Goal: Use online tool/utility: Utilize a website feature to perform a specific function

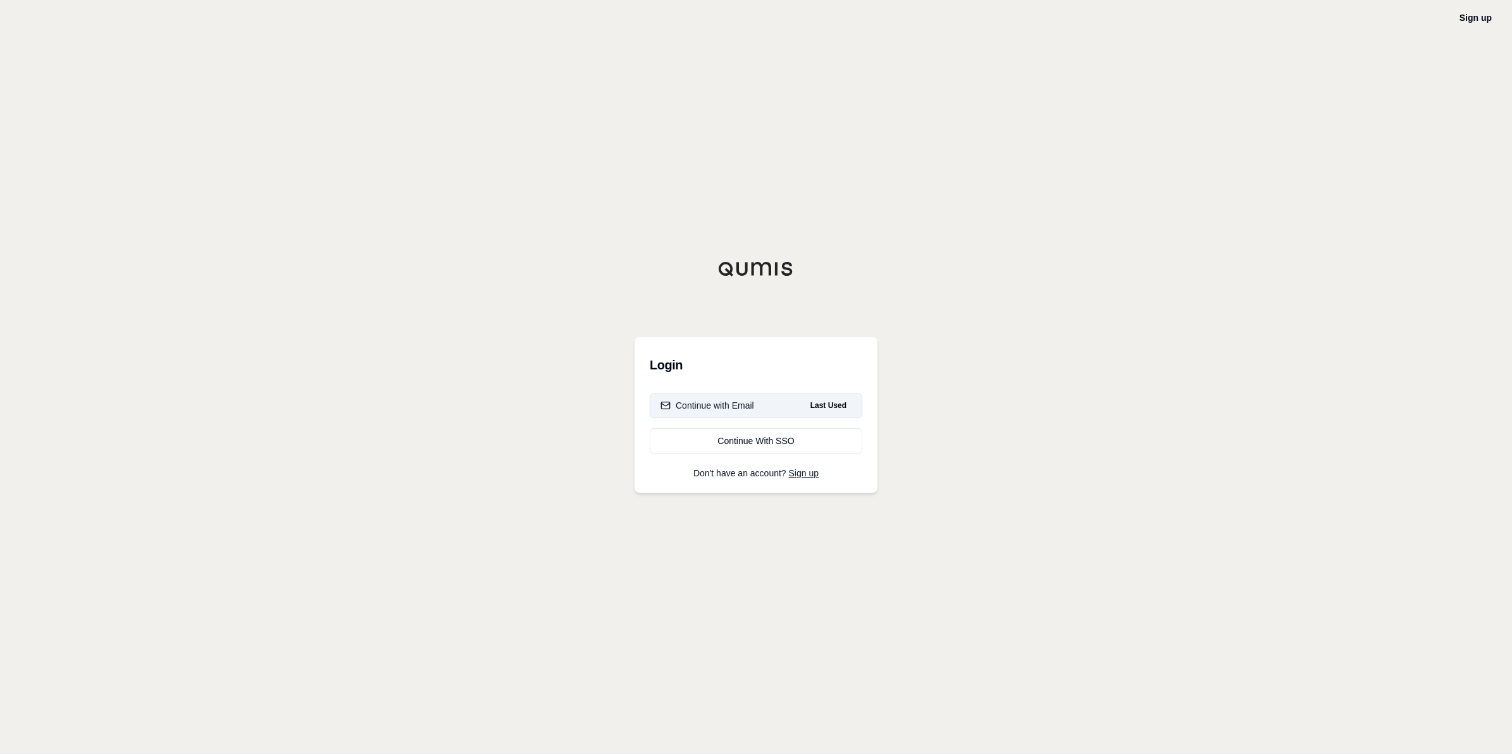
click at [712, 403] on div "Continue with Email" at bounding box center [707, 405] width 94 height 13
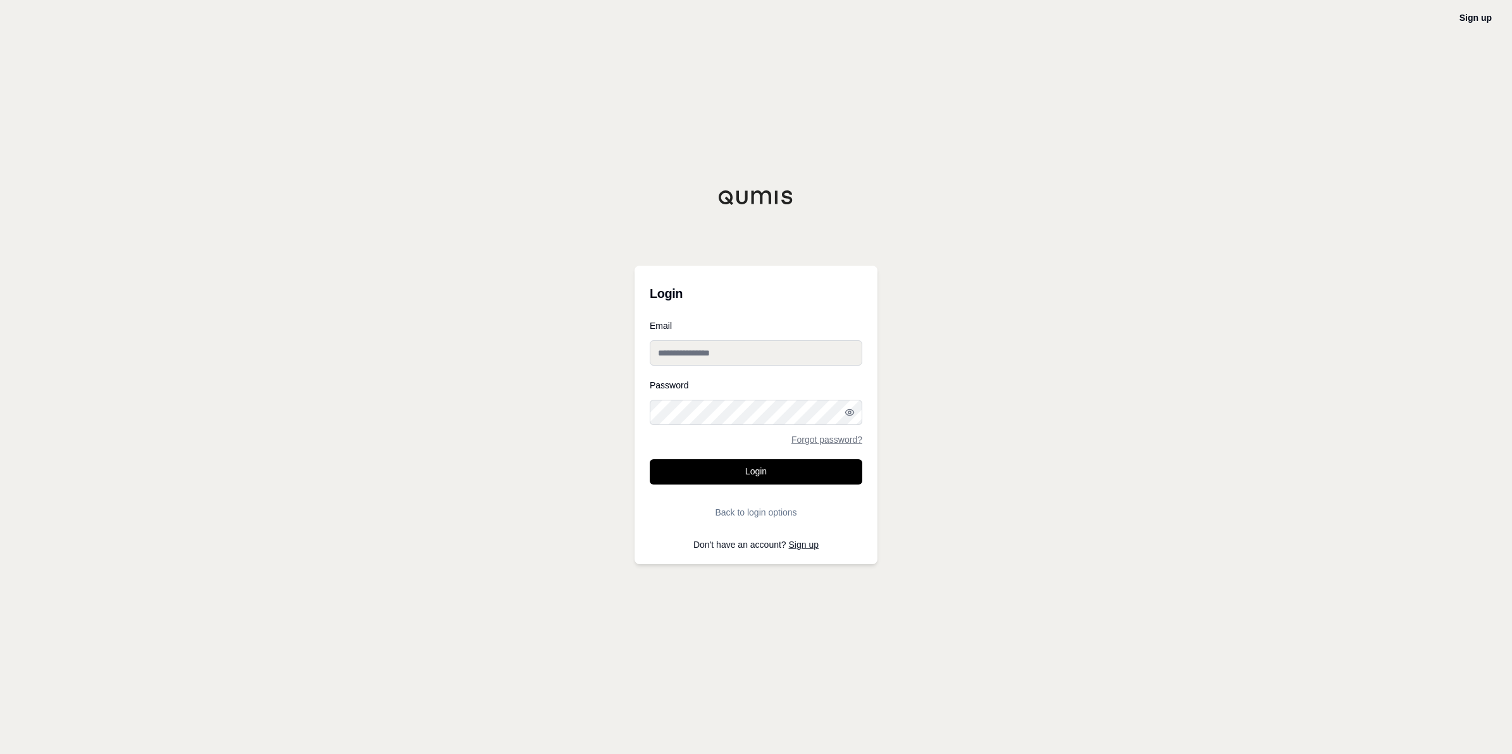
type input "**********"
click at [739, 462] on button "Login" at bounding box center [756, 471] width 213 height 25
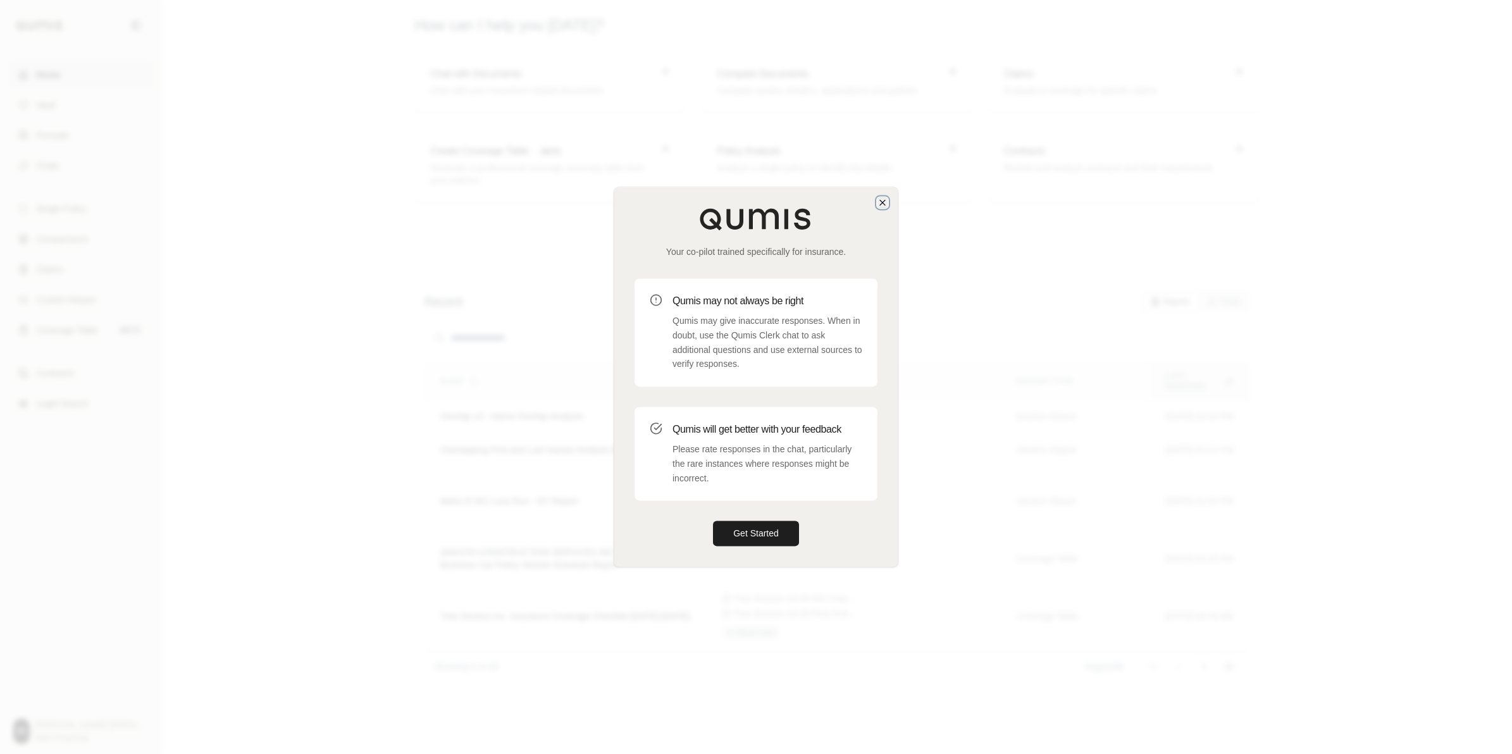
click at [884, 199] on icon "button" at bounding box center [882, 202] width 10 height 10
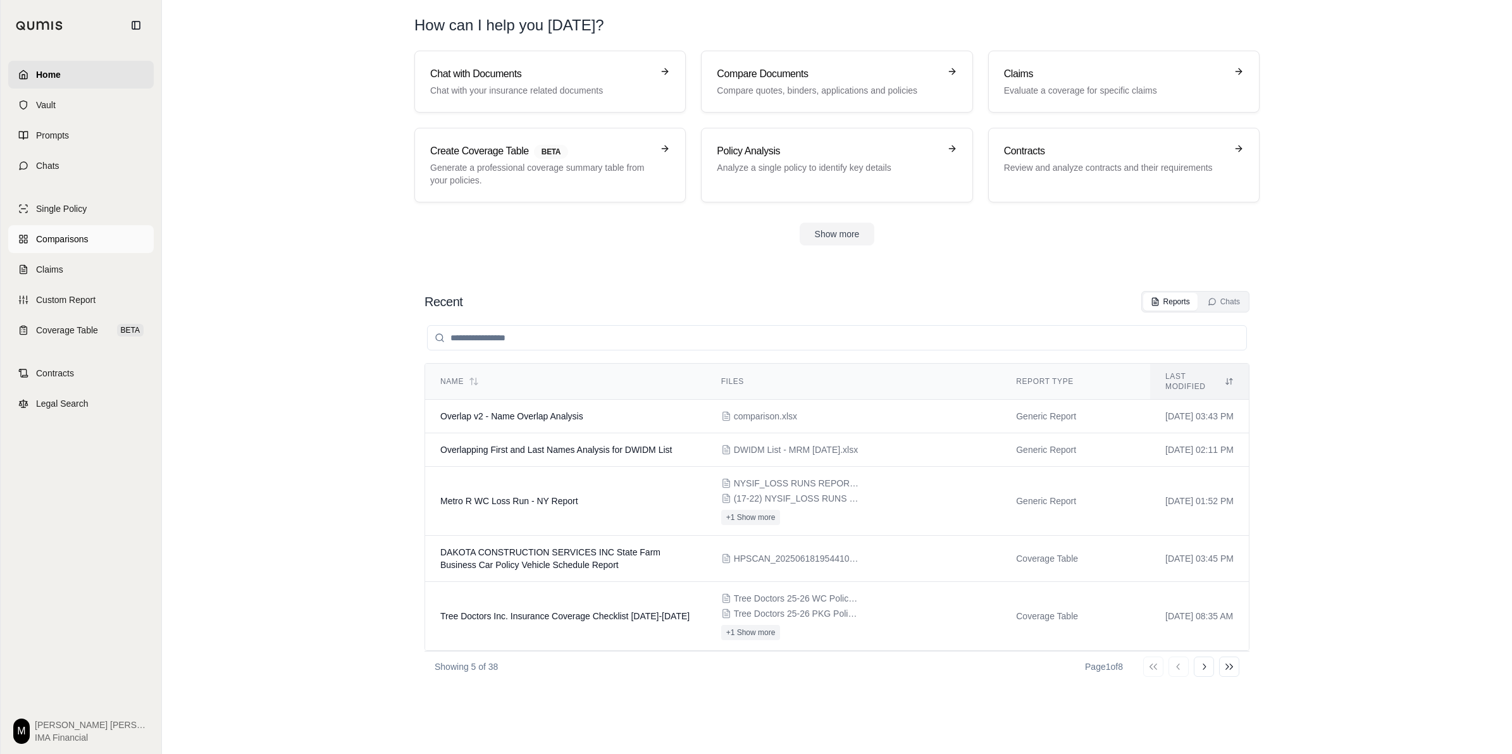
click at [70, 240] on span "Comparisons" at bounding box center [62, 239] width 52 height 13
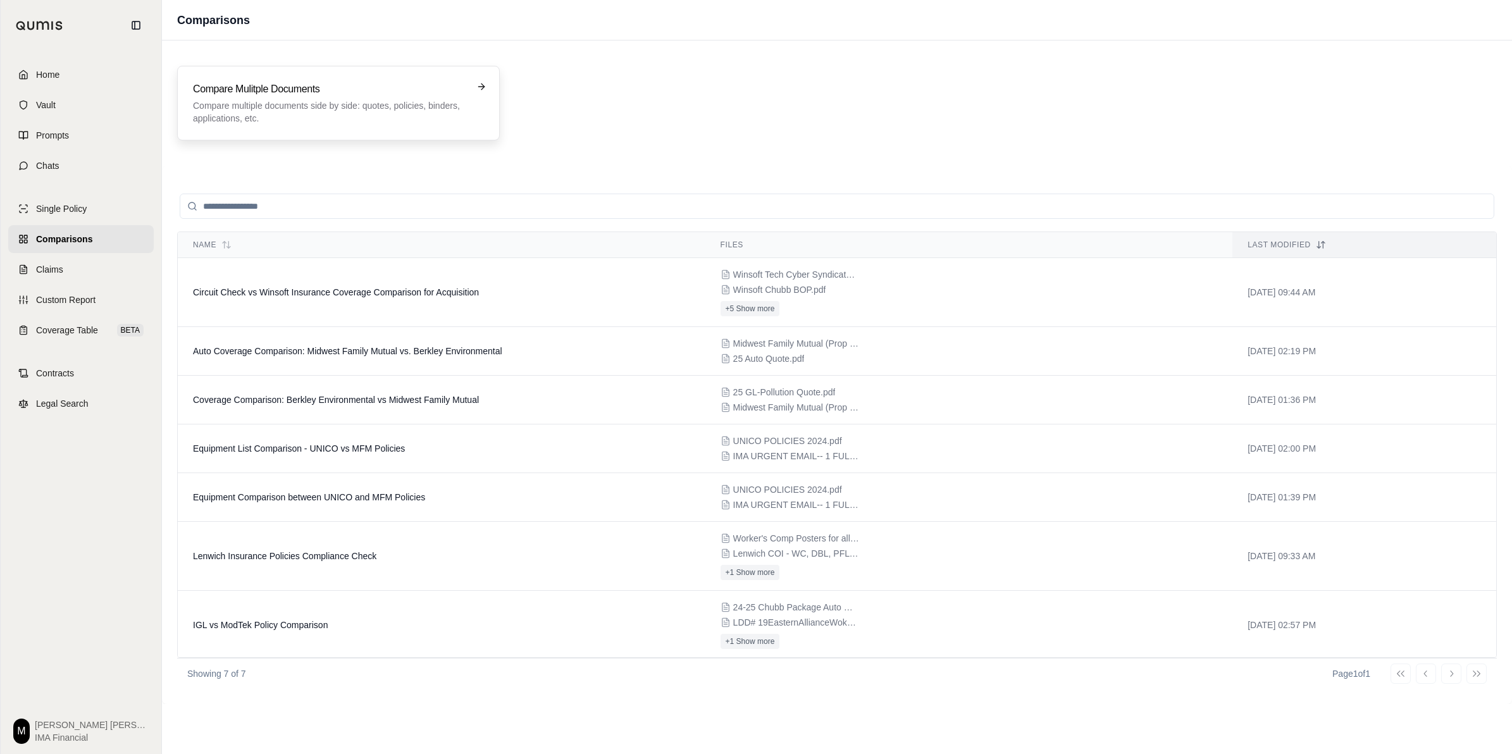
click at [377, 108] on p "Compare multiple documents side by side: quotes, policies, binders, application…" at bounding box center [329, 111] width 273 height 25
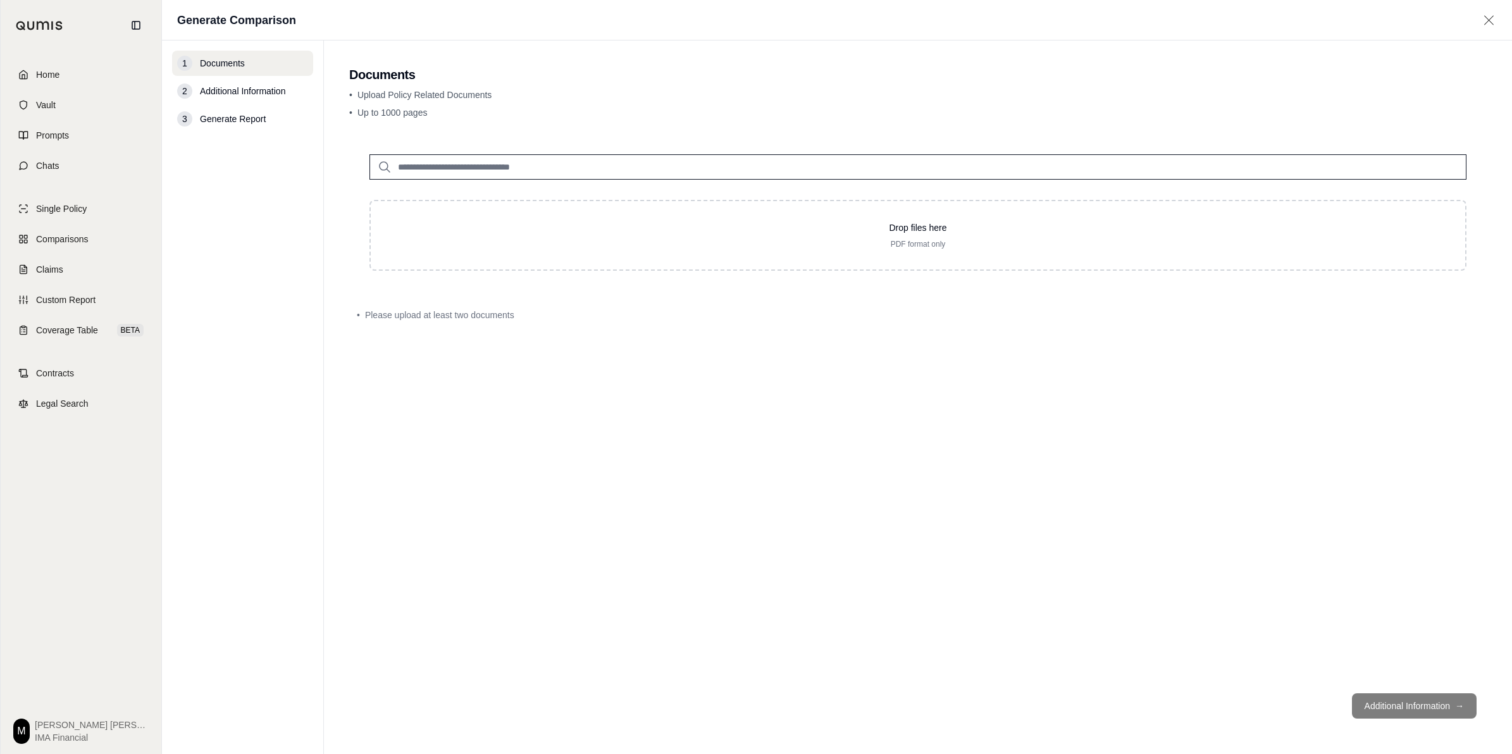
click at [377, 108] on span "Up to 1000 pages" at bounding box center [392, 113] width 70 height 10
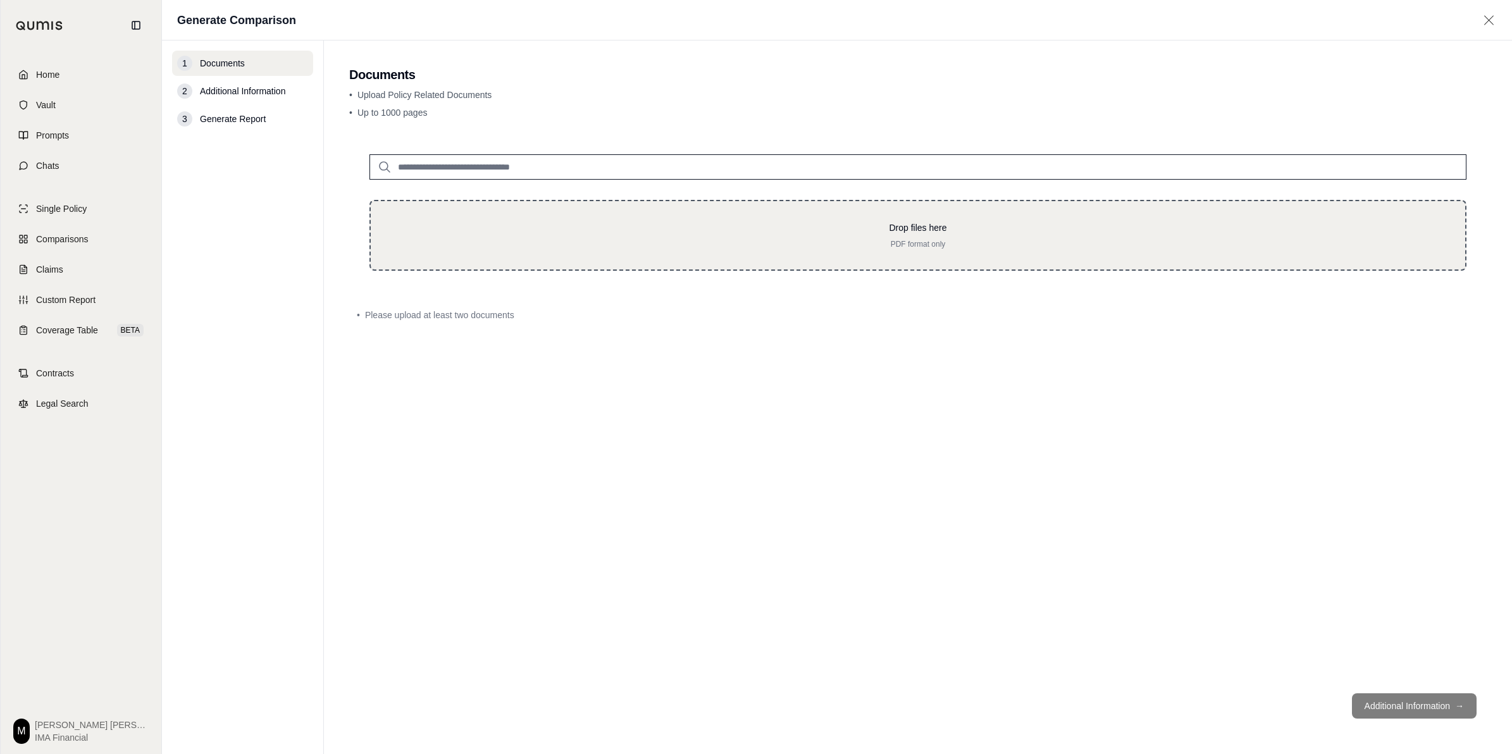
click at [516, 232] on p "Drop files here" at bounding box center [918, 227] width 1054 height 13
type input "**********"
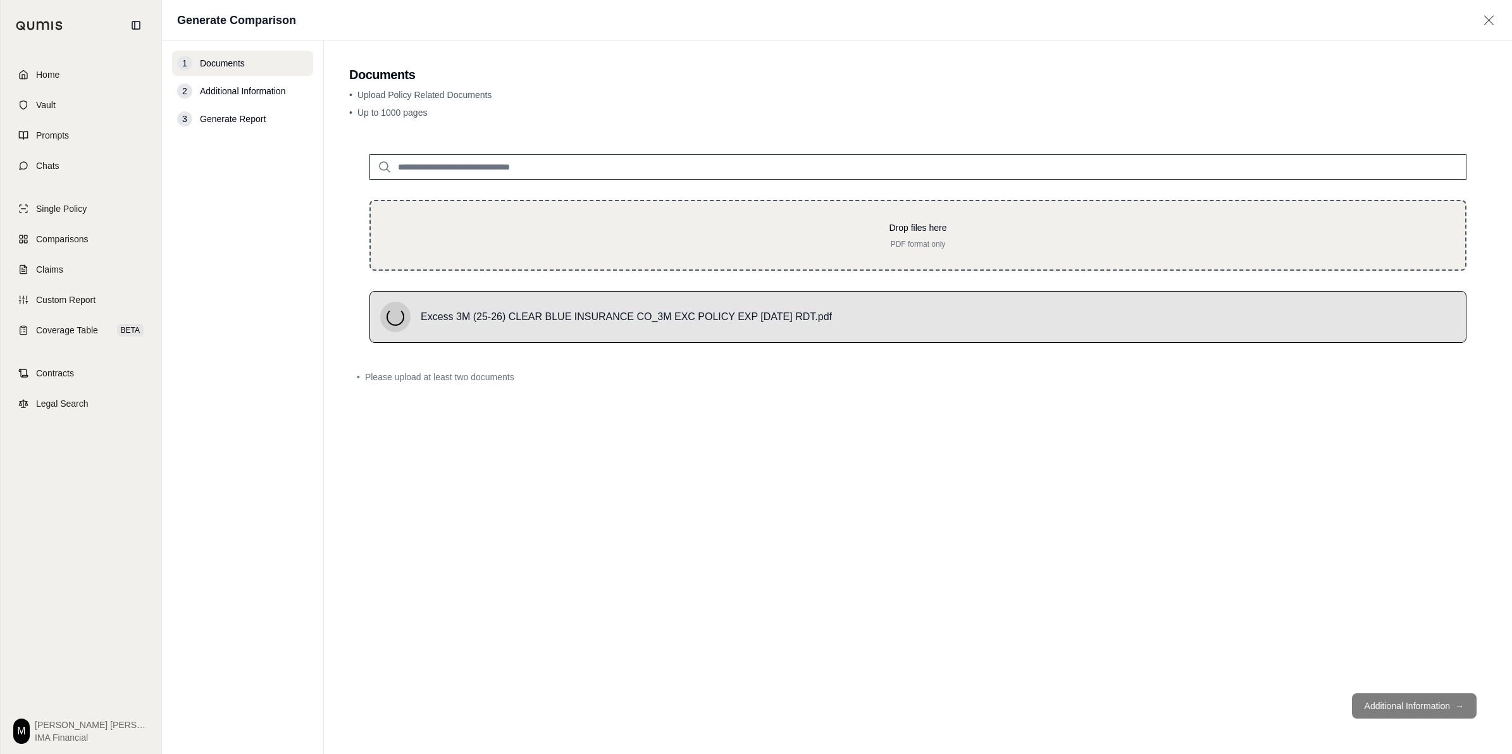
click at [592, 226] on p "Drop files here" at bounding box center [918, 227] width 1054 height 13
type input "**********"
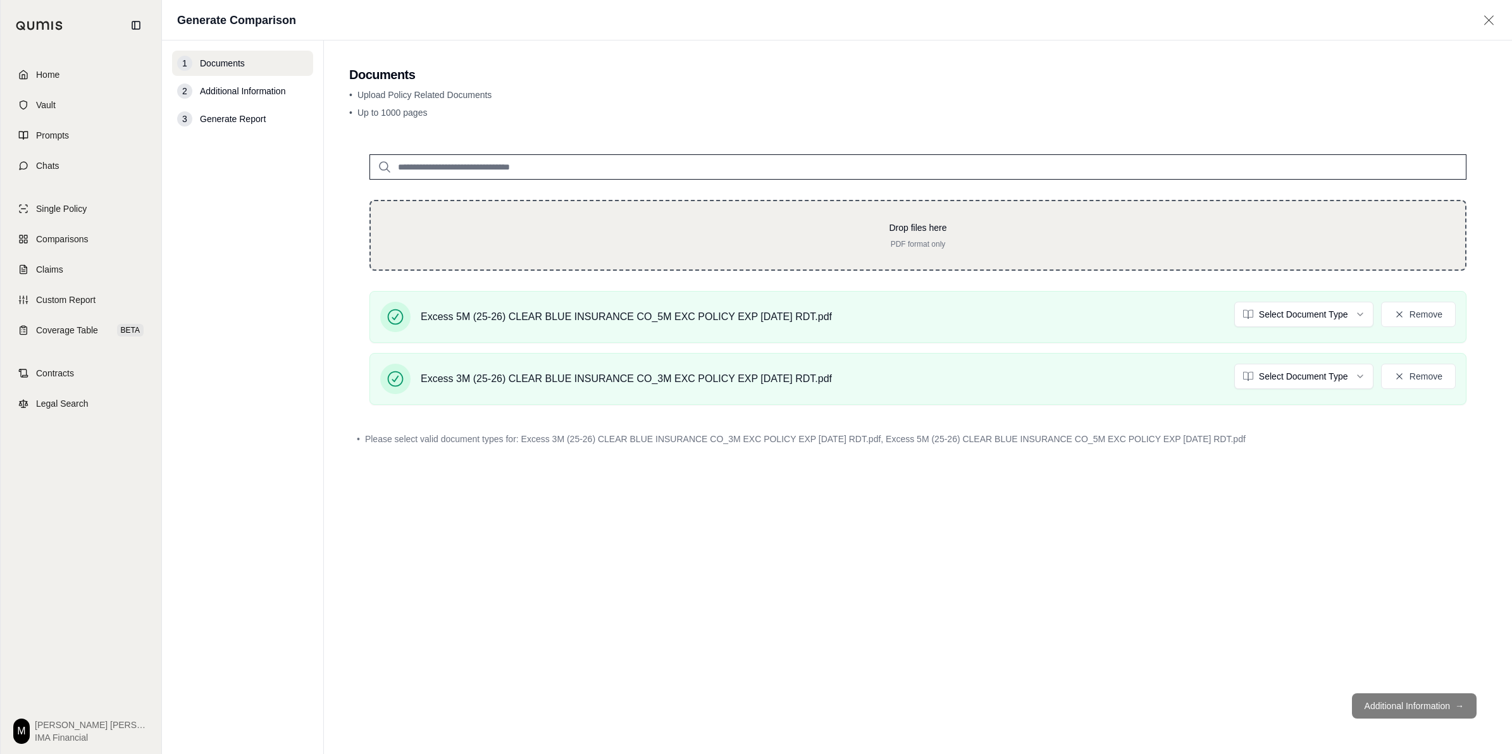
click at [559, 206] on div "Drop files here PDF format only" at bounding box center [917, 235] width 1097 height 71
type input "**********"
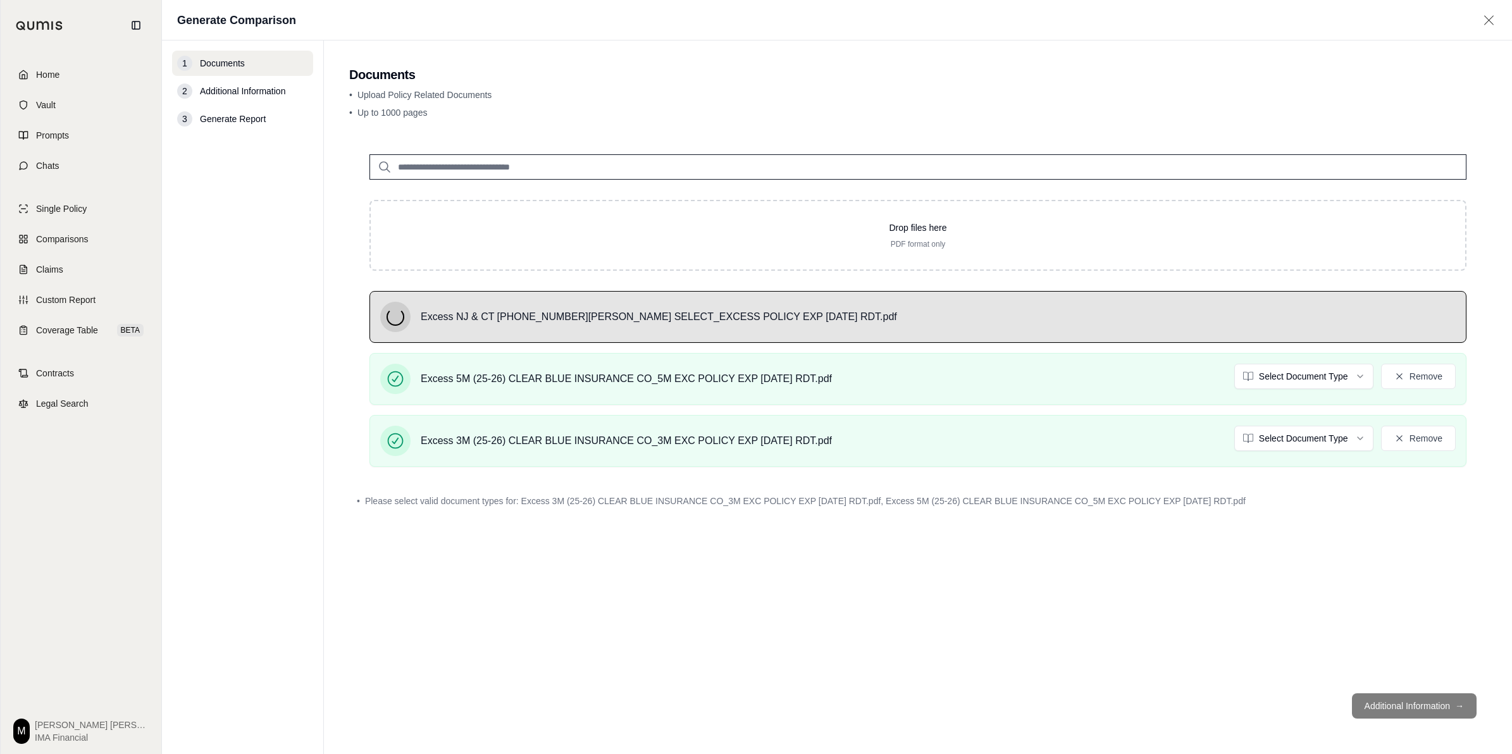
click at [661, 175] on input "search" at bounding box center [917, 166] width 1097 height 25
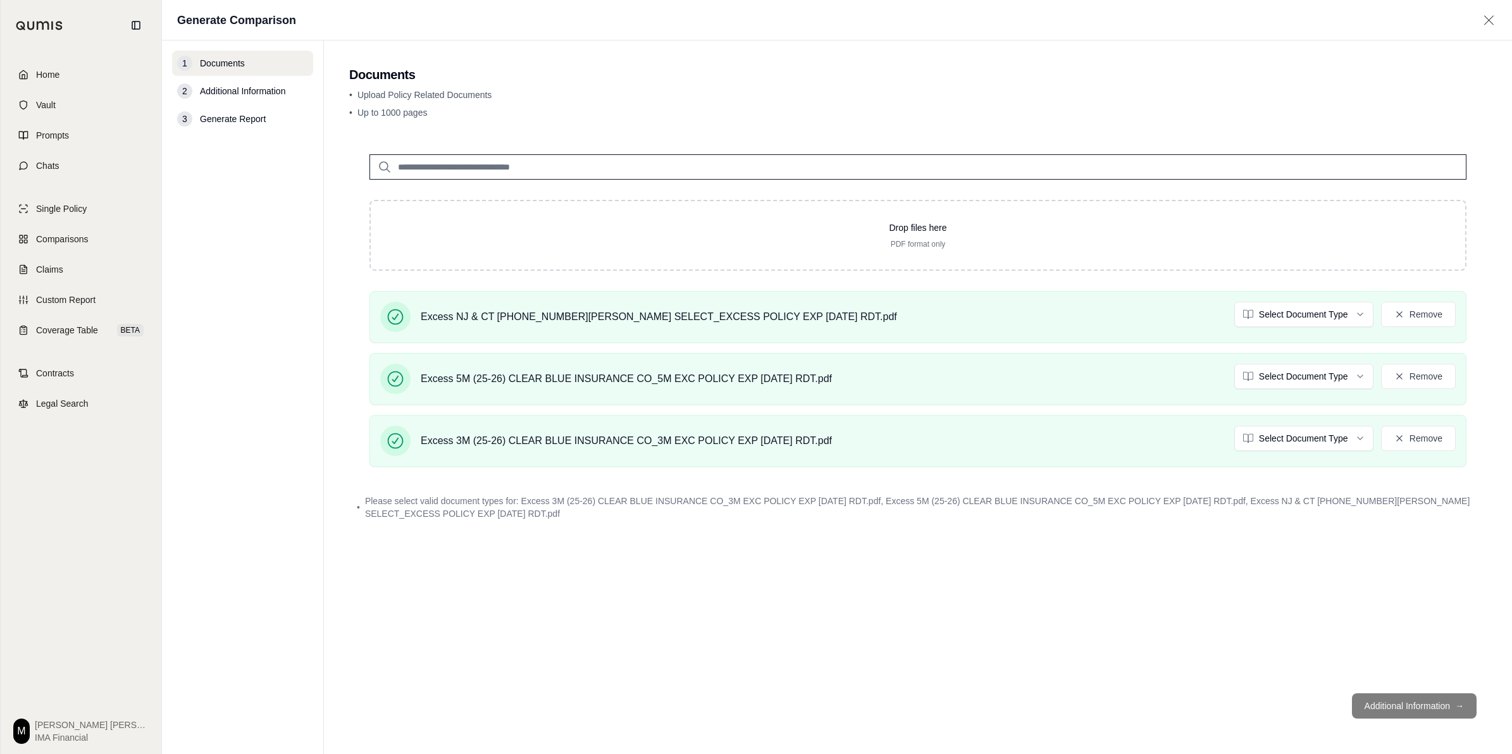
drag, startPoint x: 938, startPoint y: 588, endPoint x: 1058, endPoint y: 605, distance: 120.8
click at [939, 588] on div "Drop files here PDF format only Excess NJ & CT [PHONE_NUMBER][PERSON_NAME] SELE…" at bounding box center [917, 408] width 1137 height 549
click at [1449, 715] on footer "Additional Information →" at bounding box center [917, 706] width 1137 height 46
click at [1423, 712] on footer "Additional Information →" at bounding box center [917, 706] width 1137 height 46
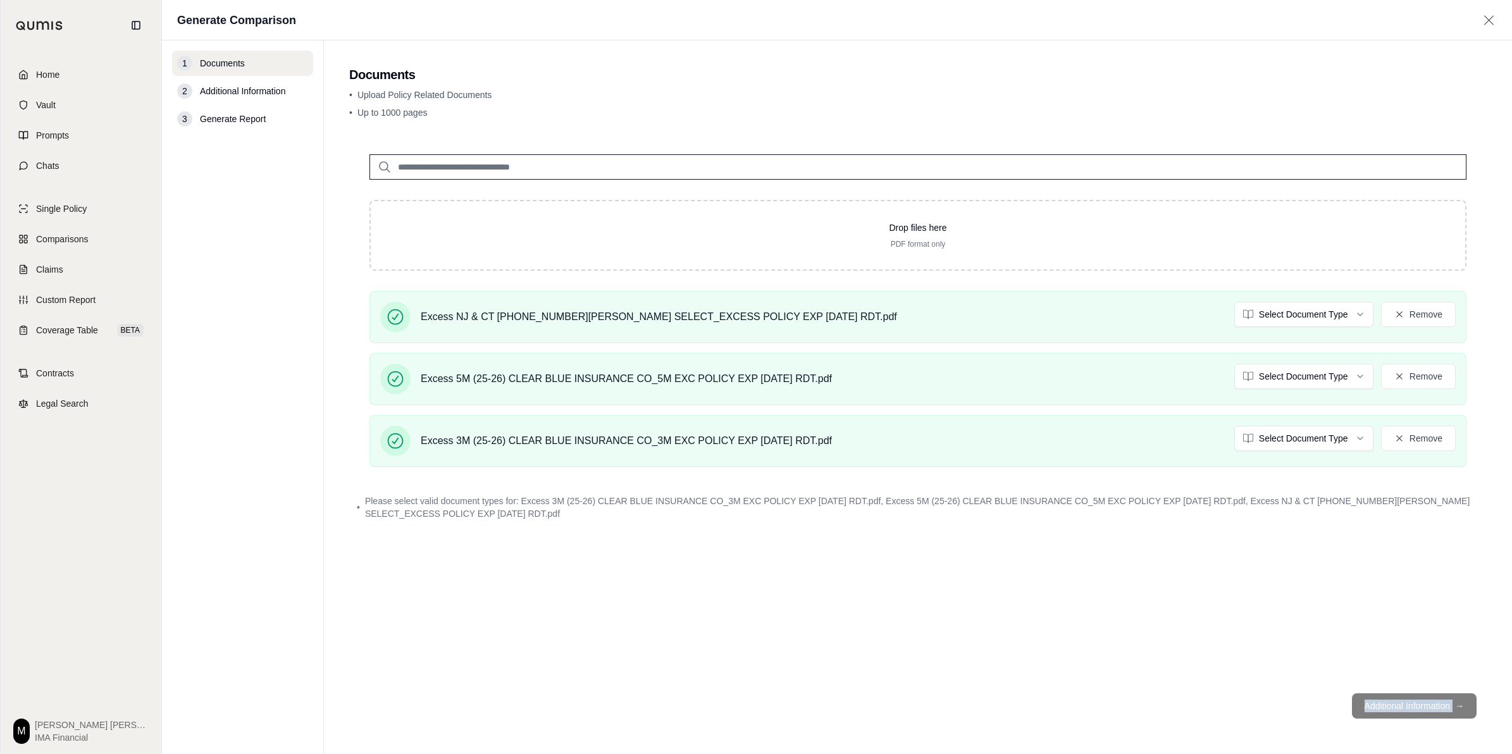
click at [1423, 712] on footer "Additional Information →" at bounding box center [917, 706] width 1137 height 46
drag, startPoint x: 1423, startPoint y: 712, endPoint x: 1324, endPoint y: 634, distance: 126.6
click at [1324, 634] on div "Drop files here PDF format only Excess NJ & CT [PHONE_NUMBER][PERSON_NAME] SELE…" at bounding box center [917, 408] width 1137 height 549
click at [693, 163] on input "search" at bounding box center [917, 166] width 1097 height 25
type input "*"
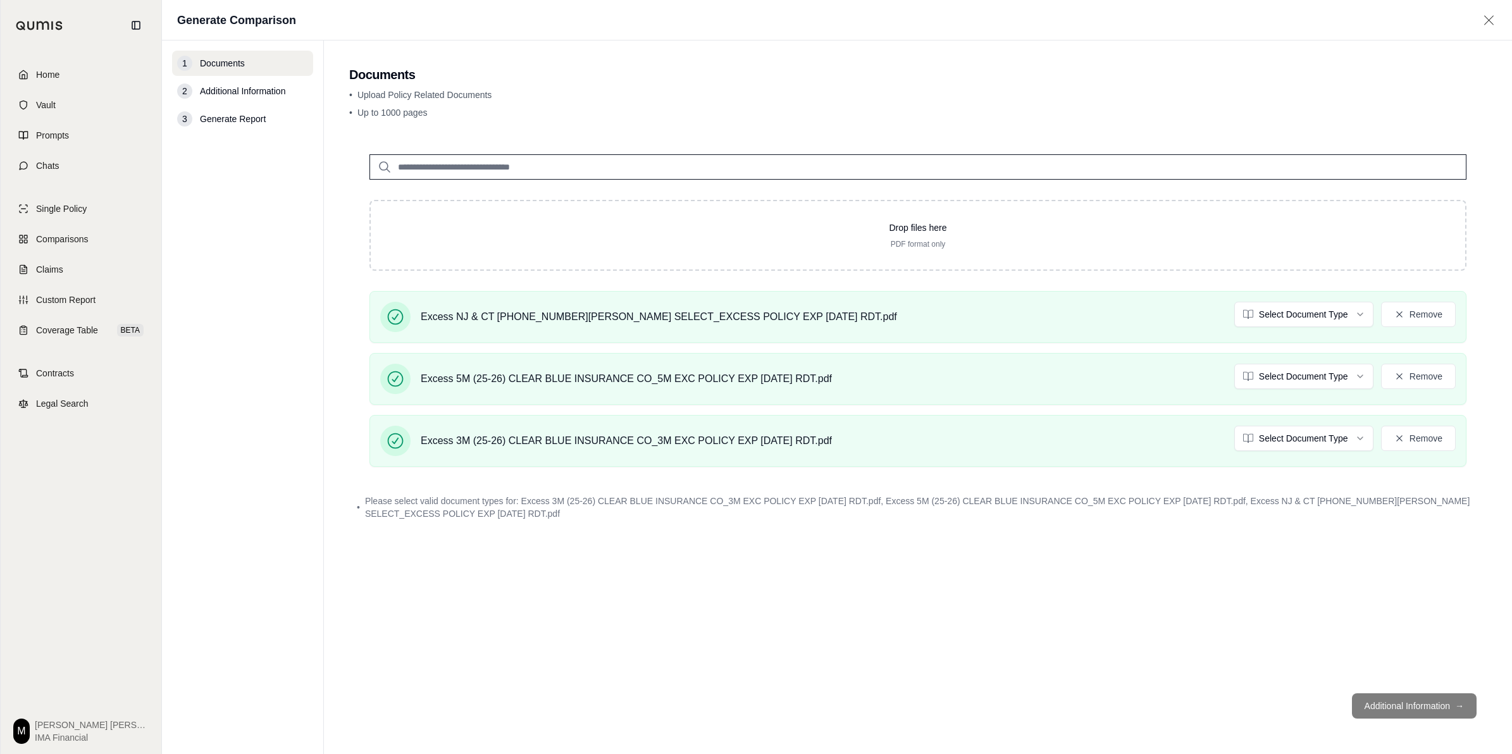
click at [1006, 590] on div "Drop files here PDF format only Excess NJ & CT [PHONE_NUMBER][PERSON_NAME] SELE…" at bounding box center [917, 408] width 1137 height 549
click at [765, 505] on span "Please select valid document types for: Excess 3M (25-26) CLEAR BLUE INSURANCE …" at bounding box center [922, 507] width 1114 height 25
click at [1351, 508] on span "Please select valid document types for: Excess 3M (25-26) CLEAR BLUE INSURANCE …" at bounding box center [922, 507] width 1114 height 25
click at [1324, 433] on html "Home Vault Prompts Chats Single Policy Comparisons Claims Custom Report Coverag…" at bounding box center [756, 377] width 1512 height 754
click at [1330, 365] on html "Home Vault Prompts Chats Single Policy Comparisons Claims Custom Report Coverag…" at bounding box center [756, 377] width 1512 height 754
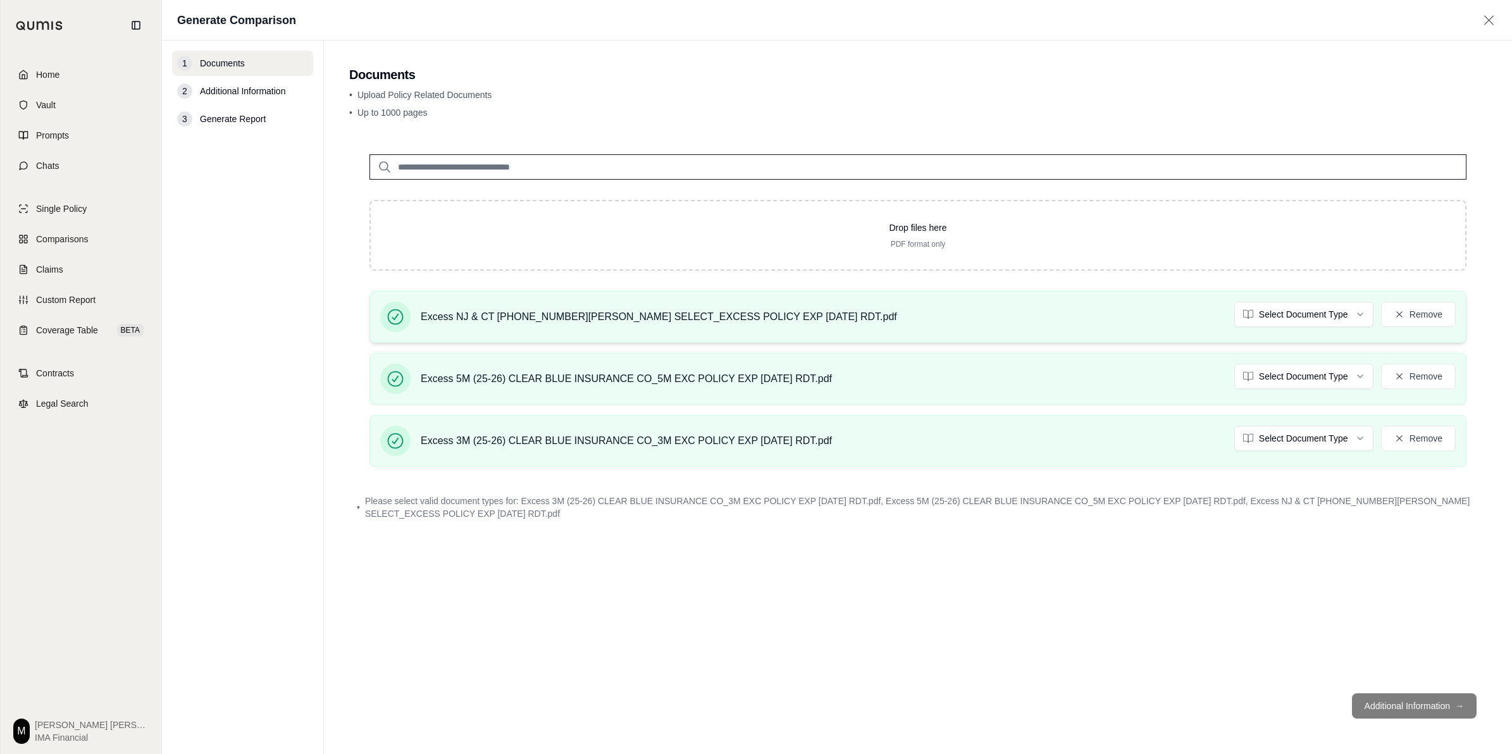
click at [1323, 298] on div "Excess NJ & CT [PHONE_NUMBER][PERSON_NAME] SELECT_EXCESS POLICY EXP [DATE] RDT.…" at bounding box center [917, 317] width 1097 height 52
click at [1320, 326] on div "Excess NJ & CT [PHONE_NUMBER][PERSON_NAME] SELECT_EXCESS POLICY EXP [DATE] RDT.…" at bounding box center [917, 317] width 1075 height 30
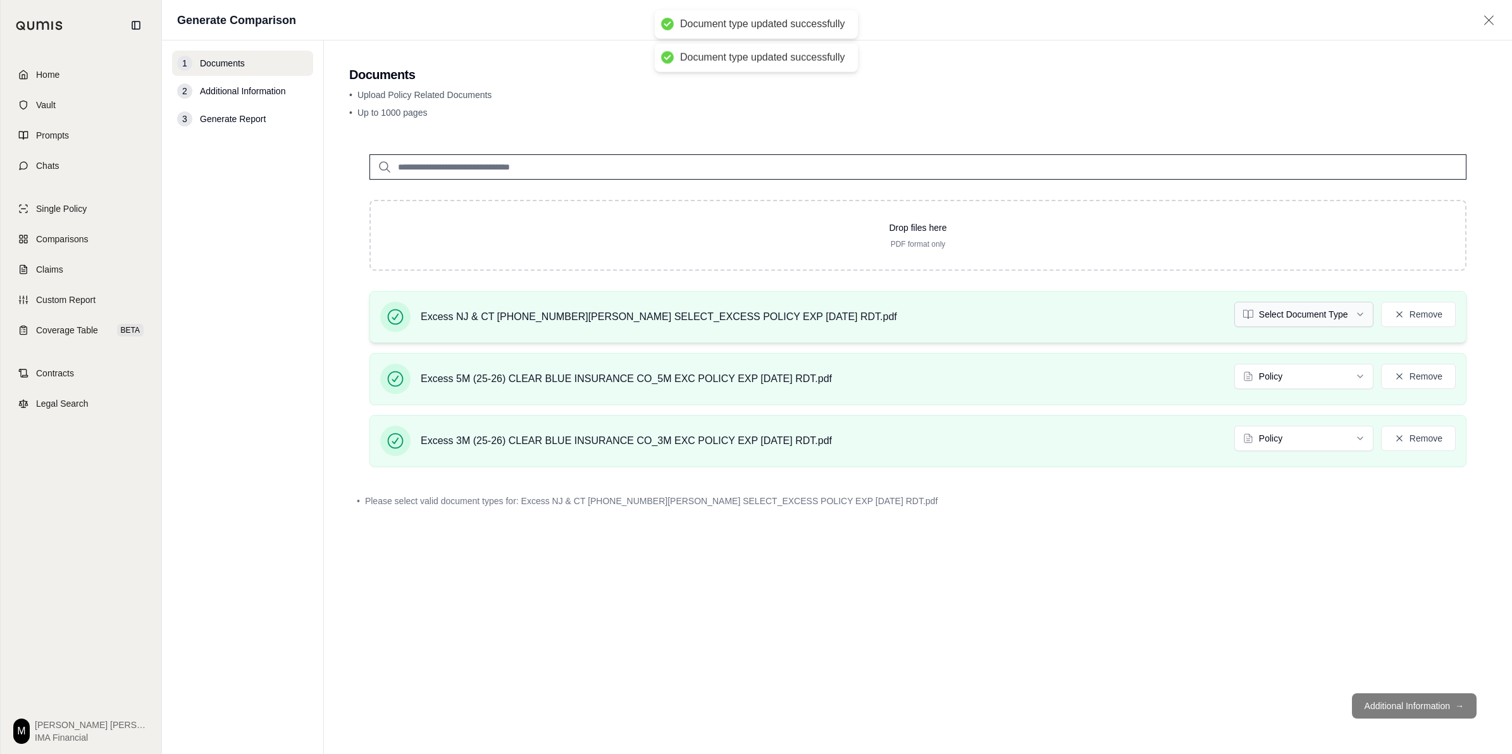
click at [1320, 321] on html "Document type updated successfully Document type updated successfully Home Vaul…" at bounding box center [756, 377] width 1512 height 754
click at [1311, 549] on div "Drop files here PDF format only Excess NJ & CT [PHONE_NUMBER][PERSON_NAME] SELE…" at bounding box center [917, 408] width 1137 height 549
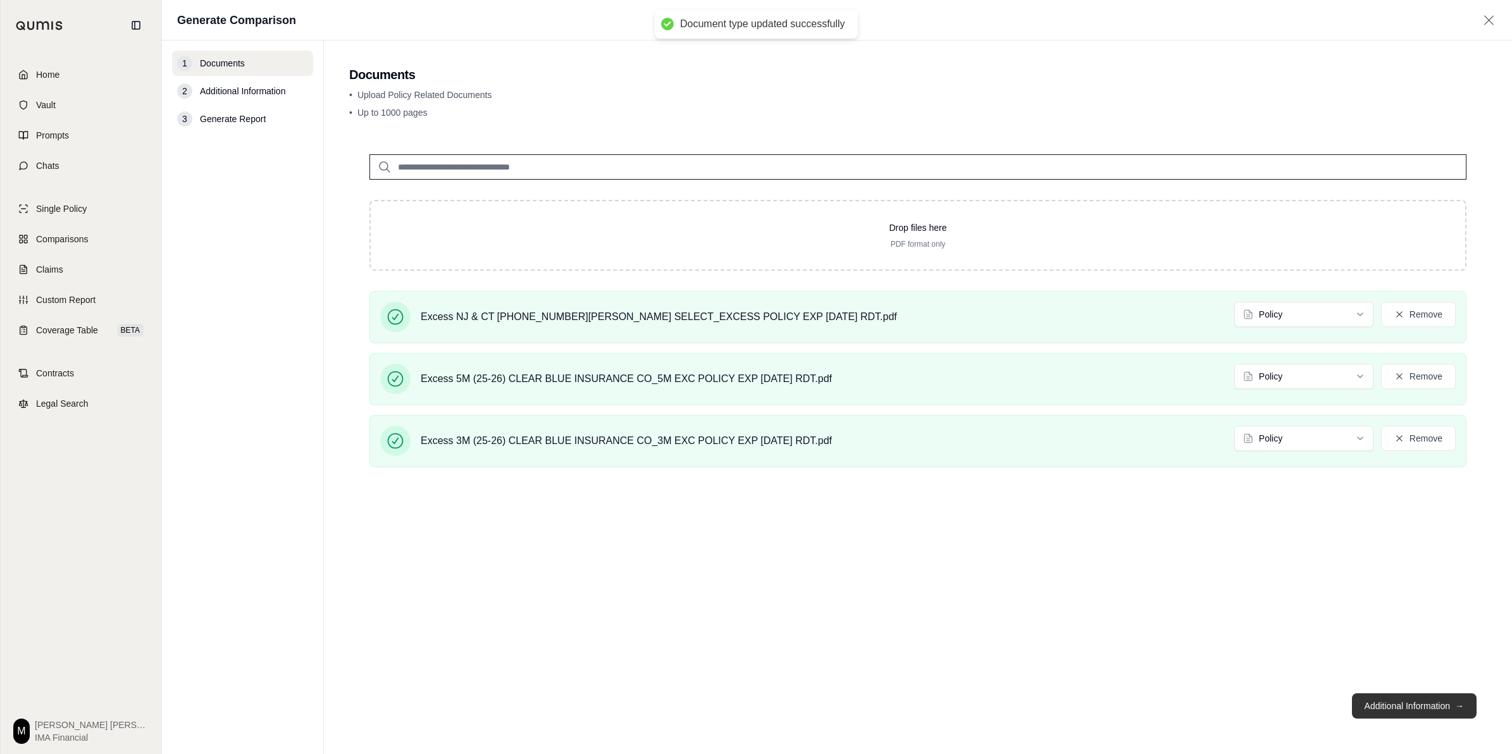
click at [1416, 699] on button "Additional Information →" at bounding box center [1414, 705] width 125 height 25
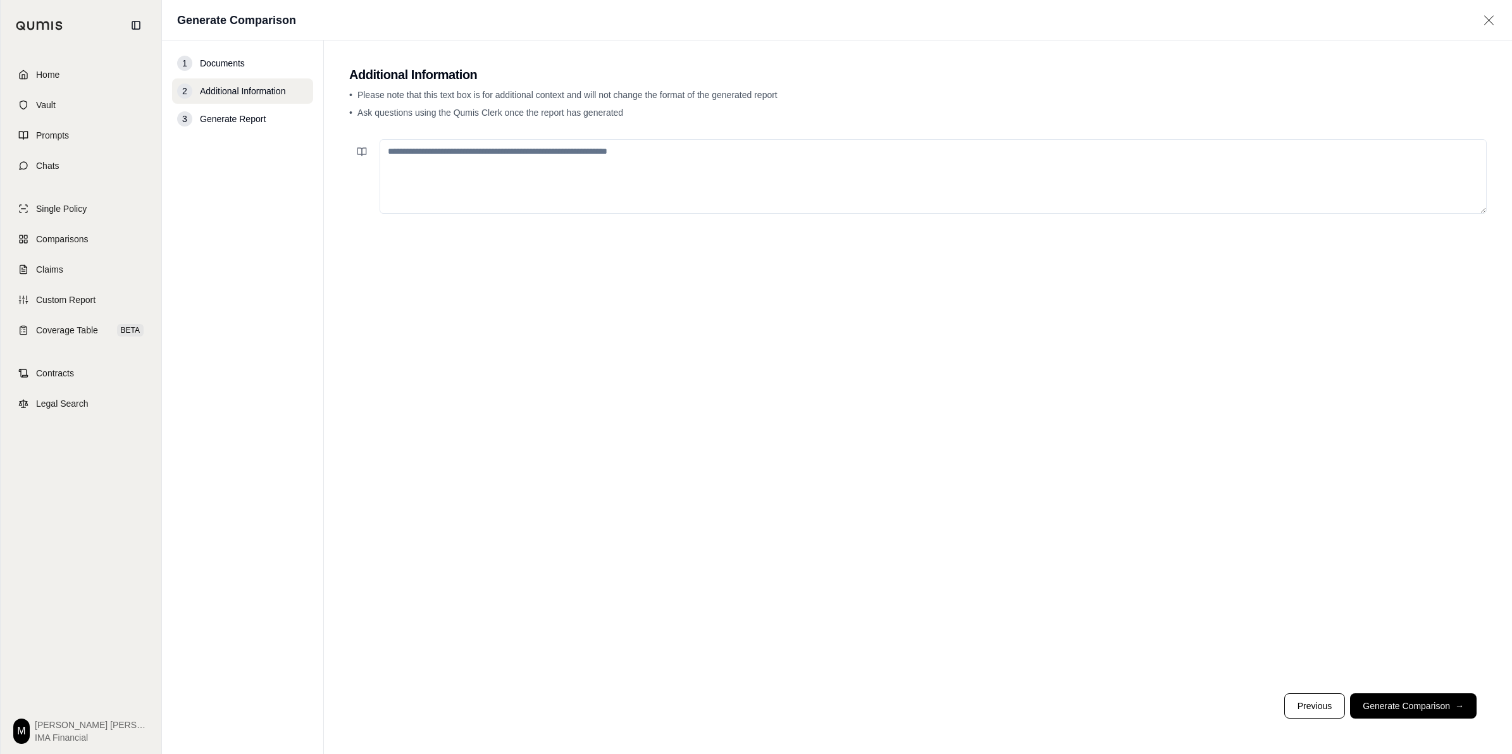
click at [674, 191] on textarea at bounding box center [933, 176] width 1107 height 75
click at [966, 166] on textarea "**********" at bounding box center [933, 176] width 1107 height 75
click at [933, 139] on textarea "**********" at bounding box center [933, 176] width 1107 height 75
type textarea "**********"
click at [1445, 708] on button "Generate Comparison →" at bounding box center [1413, 705] width 127 height 25
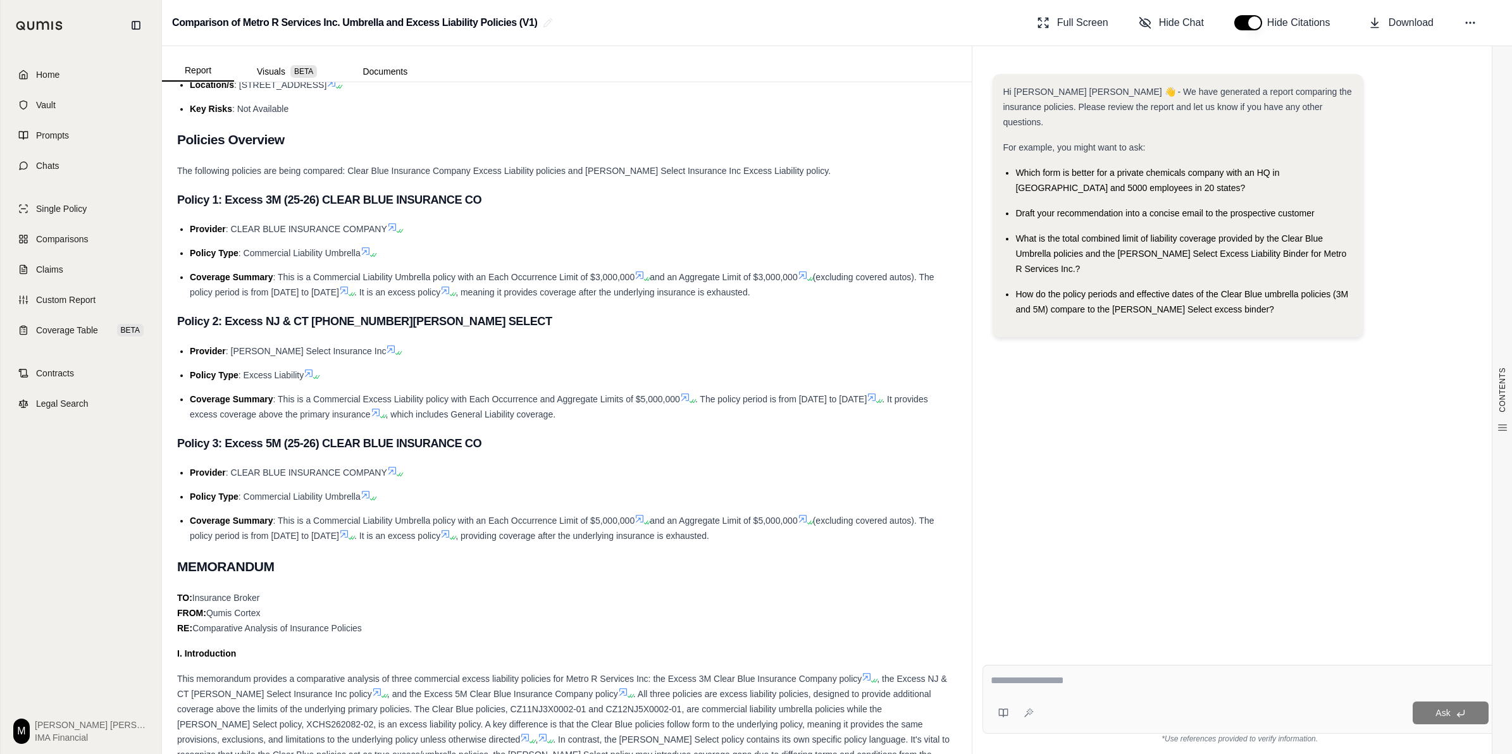
scroll to position [237, 0]
type textarea "**********"
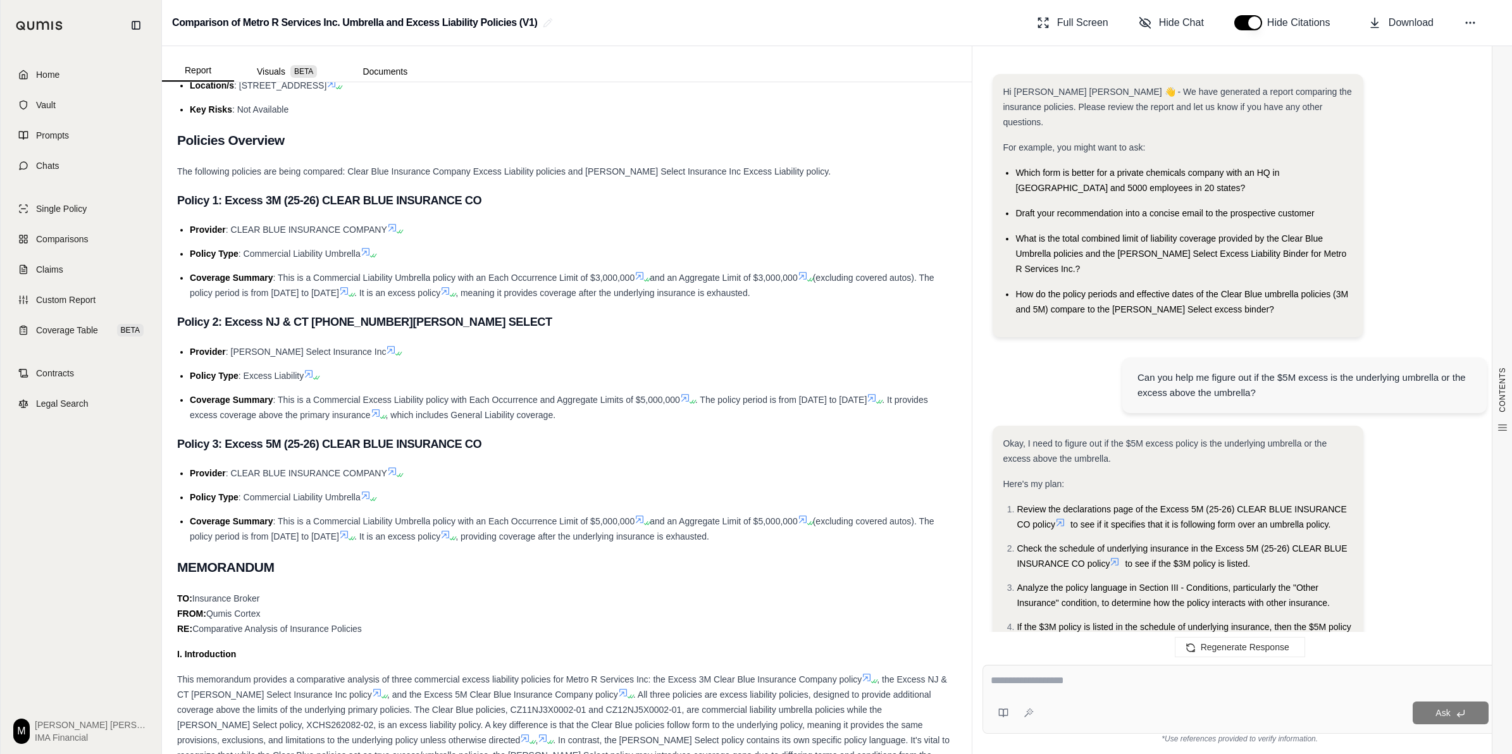
scroll to position [780, 0]
